Goal: Obtain resource: Download file/media

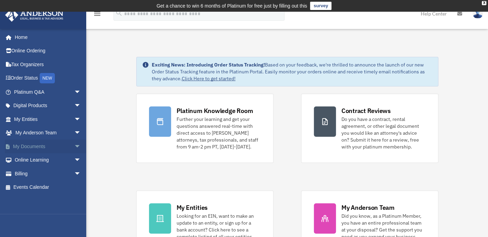
click at [74, 143] on span "arrow_drop_down" at bounding box center [81, 147] width 14 height 14
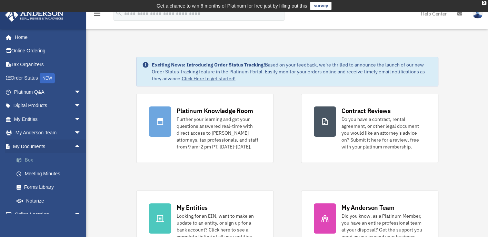
click at [41, 160] on link "Box" at bounding box center [51, 161] width 82 height 14
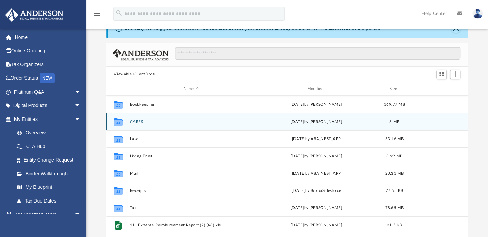
scroll to position [29, 0]
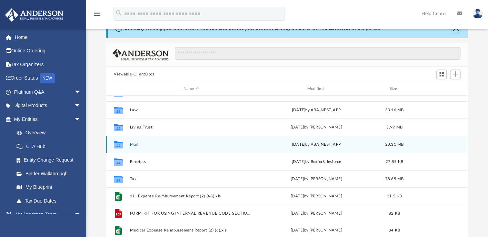
click at [138, 145] on button "Mail" at bounding box center [191, 145] width 123 height 4
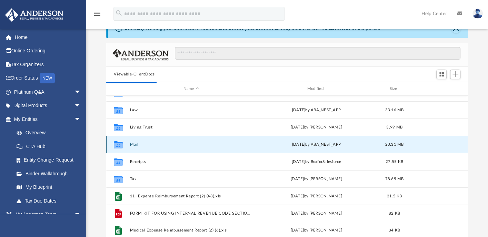
click at [135, 145] on button "Mail" at bounding box center [191, 145] width 123 height 4
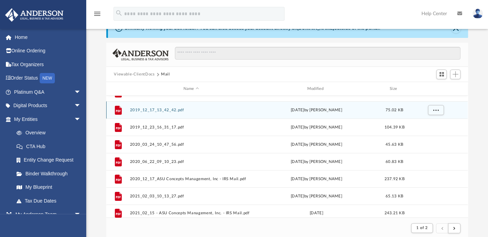
scroll to position [6, 6]
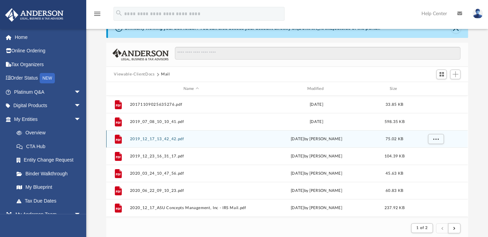
click at [136, 143] on div "File 2019_12_17_13_42_42.pdf Tue Dec 17 2019 by Liz Garcia 75.02 KB" at bounding box center [287, 138] width 362 height 17
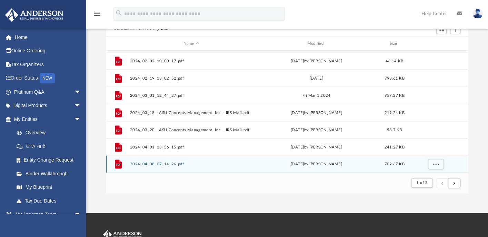
scroll to position [79, 0]
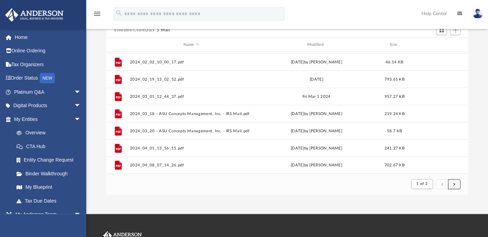
click at [453, 184] on button "submit" at bounding box center [454, 184] width 12 height 10
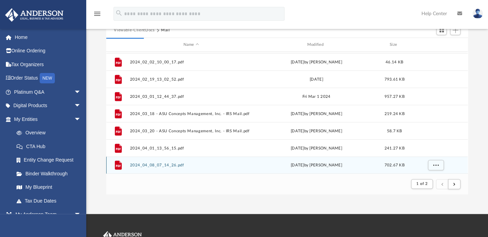
scroll to position [35, 0]
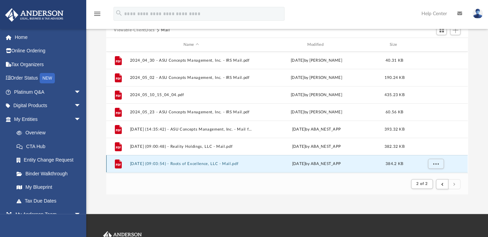
click at [201, 162] on button "2025.09.25 (09:03:54) - Roots of Excellence, LLC - Mail.pdf" at bounding box center [191, 164] width 123 height 4
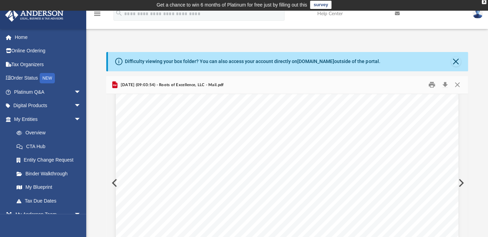
scroll to position [0, 0]
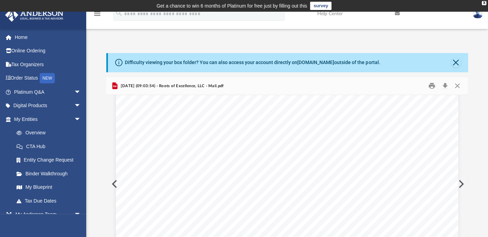
click at [116, 184] on div "Page 2" at bounding box center [287, 51] width 343 height 436
drag, startPoint x: 274, startPoint y: 175, endPoint x: 336, endPoint y: 166, distance: 62.5
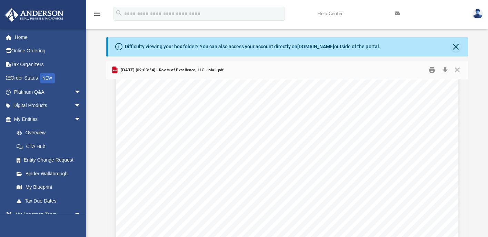
scroll to position [14, 0]
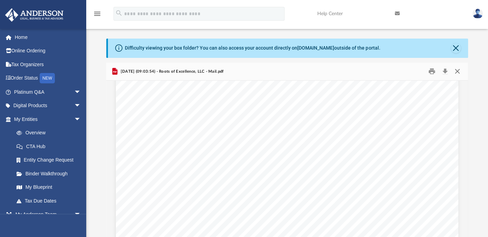
click at [459, 71] on button "Close" at bounding box center [457, 71] width 12 height 11
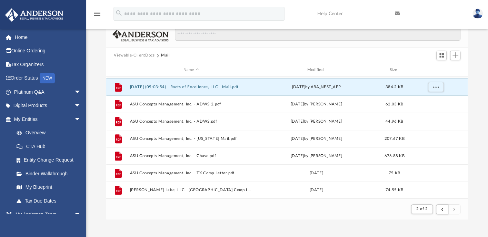
scroll to position [59, 0]
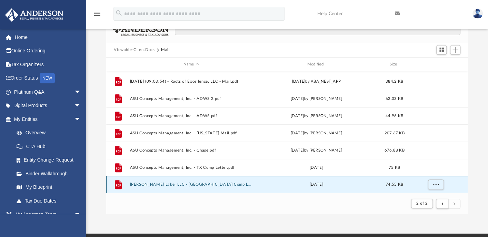
click at [168, 183] on button "Woods Lake, LLC - TX Comp Letter.pdf" at bounding box center [191, 185] width 123 height 4
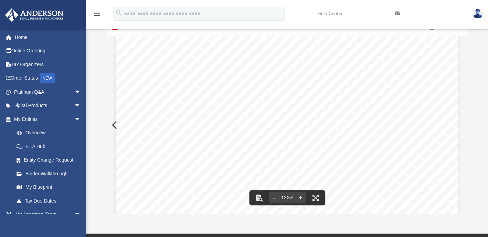
scroll to position [173, 0]
click at [116, 126] on div "TEXAS COMPTROLLER OF PUBLIC ACCOUNTS WOODS LAKE, LLC 440 LOUISIANA ST STE 952 H…" at bounding box center [287, 92] width 343 height 446
click at [112, 126] on button "Preview" at bounding box center [113, 125] width 15 height 19
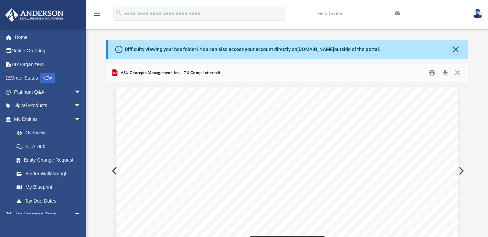
scroll to position [13, 0]
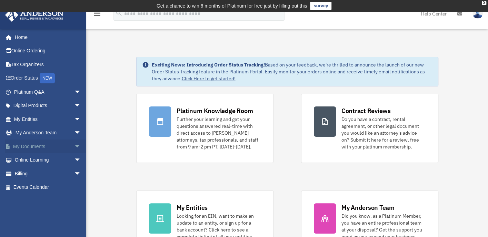
click at [74, 145] on span "arrow_drop_down" at bounding box center [81, 147] width 14 height 14
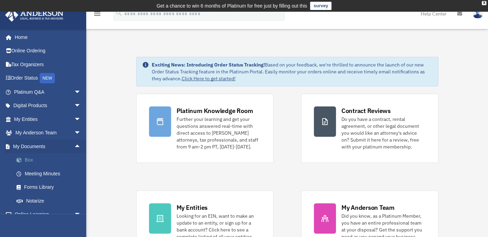
click at [32, 160] on link "Box" at bounding box center [51, 161] width 82 height 14
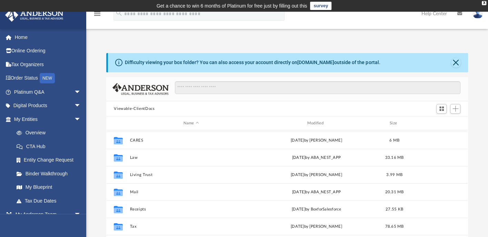
scroll to position [29, 0]
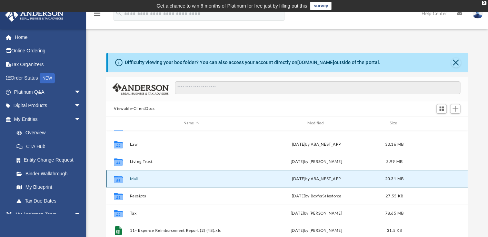
click at [134, 179] on button "Mail" at bounding box center [191, 179] width 123 height 4
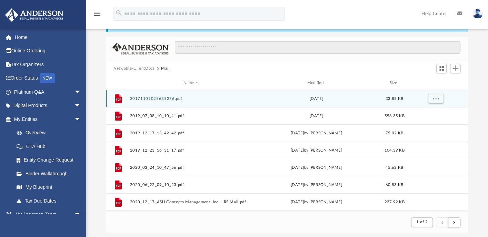
scroll to position [37, 0]
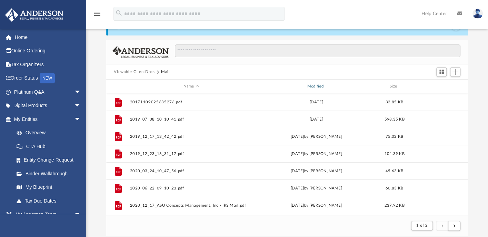
click at [321, 85] on div "Modified" at bounding box center [316, 87] width 123 height 6
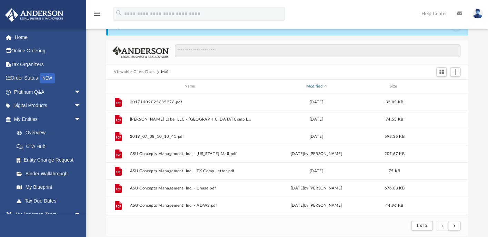
click at [328, 85] on div "Modified" at bounding box center [316, 87] width 123 height 6
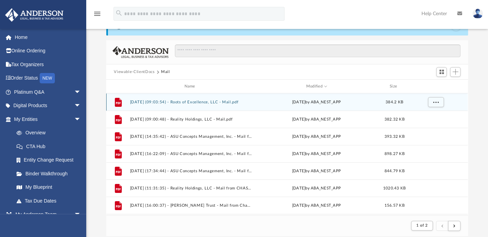
click at [201, 102] on button "2025.09.25 (09:03:54) - Roots of Excellence, LLC - Mail.pdf" at bounding box center [191, 102] width 123 height 4
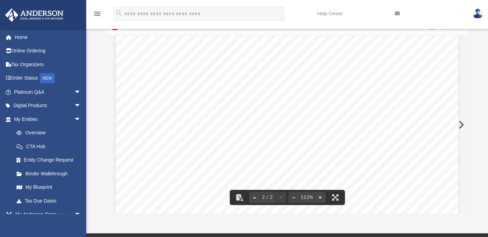
scroll to position [584, 0]
click at [252, 197] on button "File preview" at bounding box center [254, 197] width 11 height 15
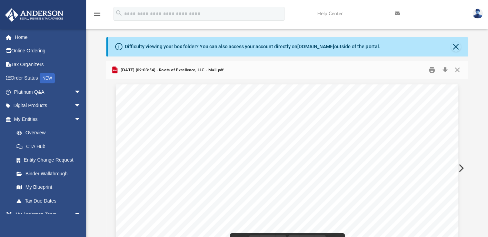
scroll to position [0, 0]
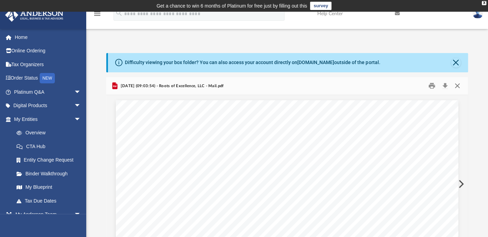
click at [460, 87] on button "Close" at bounding box center [457, 86] width 12 height 11
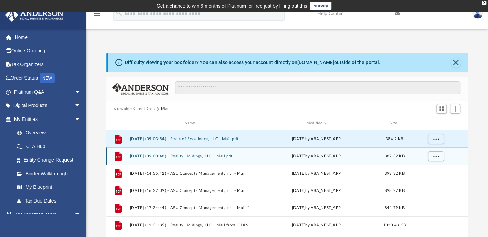
click at [192, 156] on button "2025.09.22 (09:00:48) - Reality Holdings, LLC - Mail.pdf" at bounding box center [191, 156] width 123 height 4
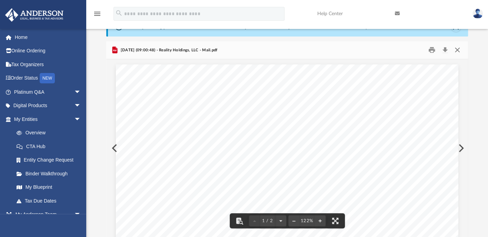
click at [459, 49] on button "Close" at bounding box center [457, 50] width 12 height 11
